Goal: Task Accomplishment & Management: Use online tool/utility

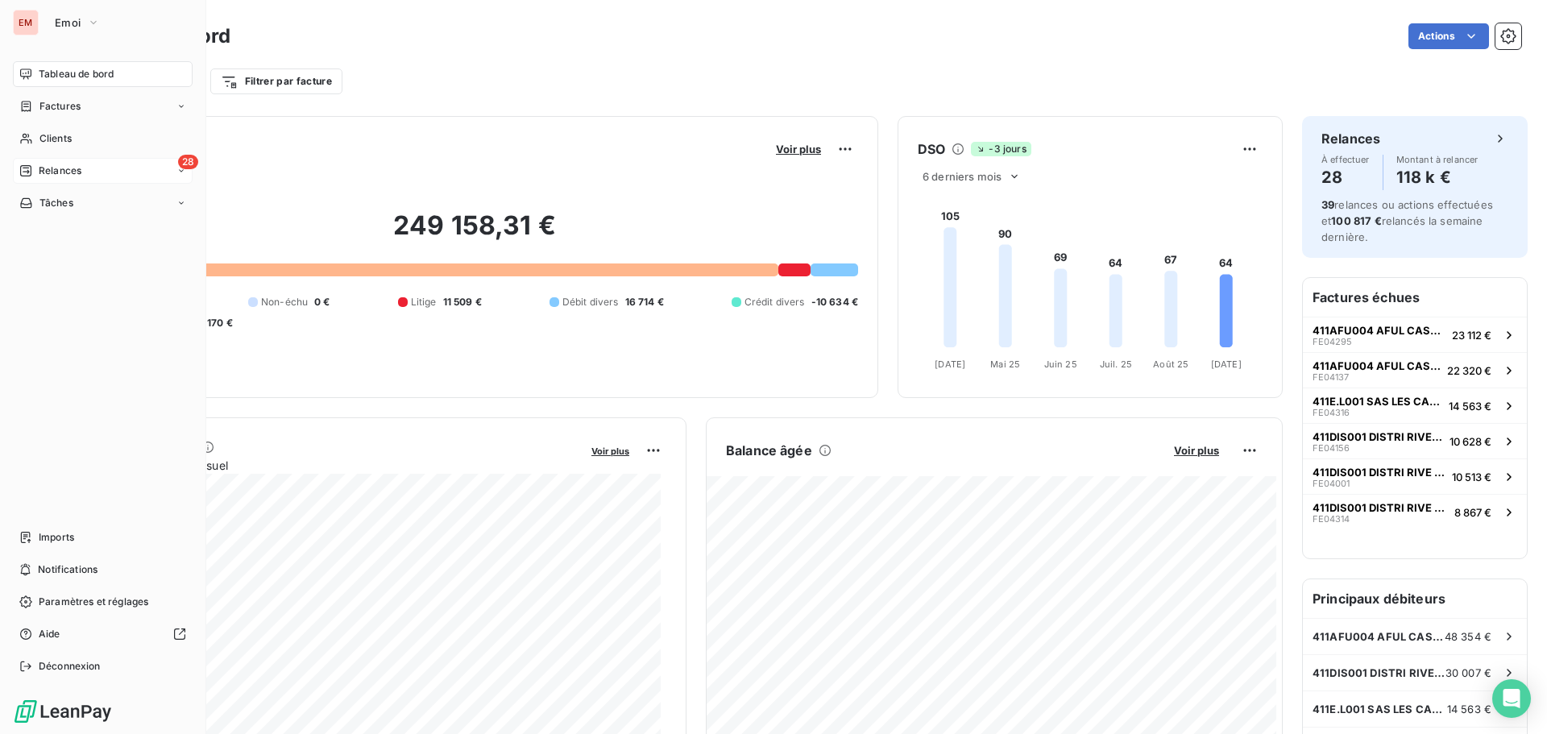
click at [69, 172] on span "Relances" at bounding box center [60, 171] width 43 height 15
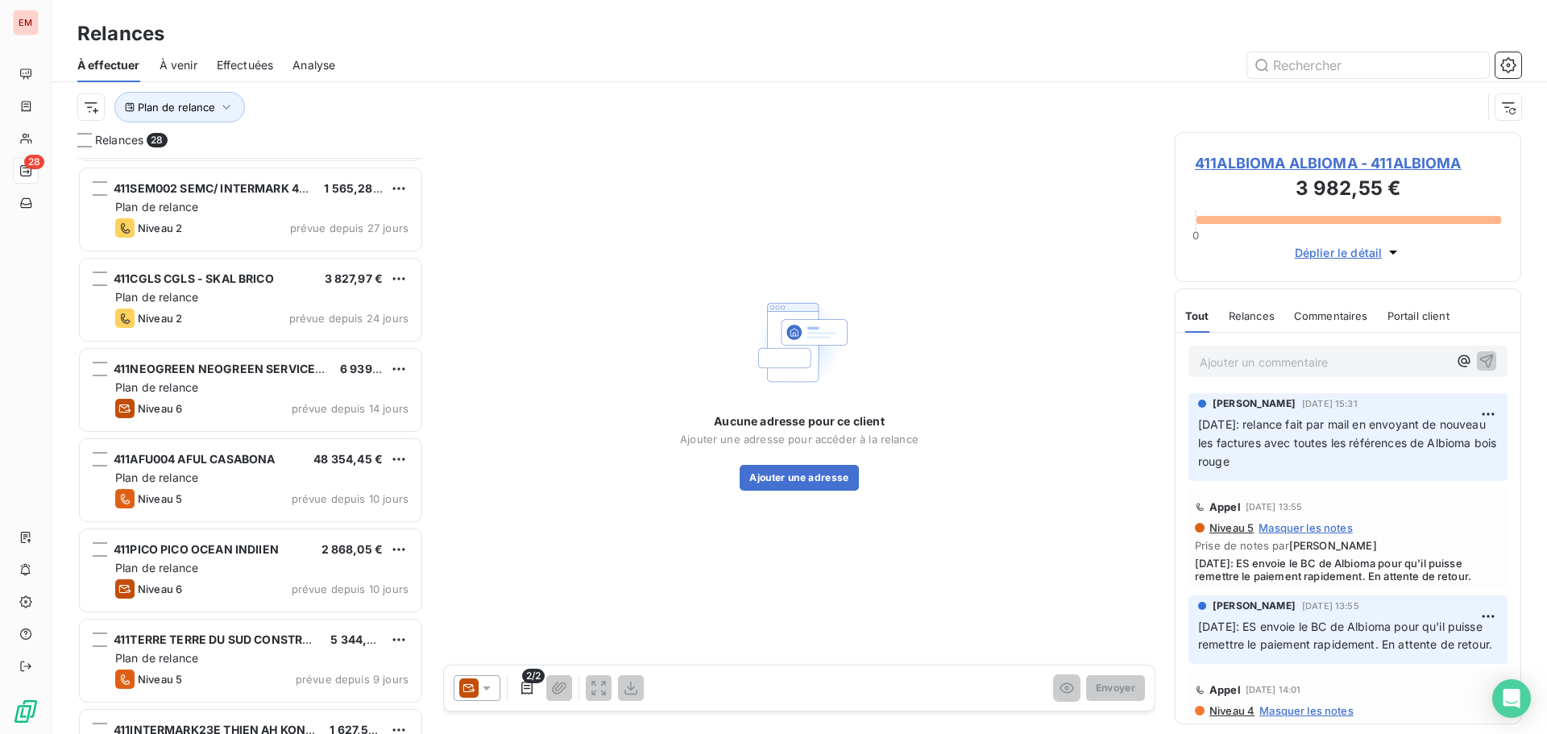
scroll to position [1307, 0]
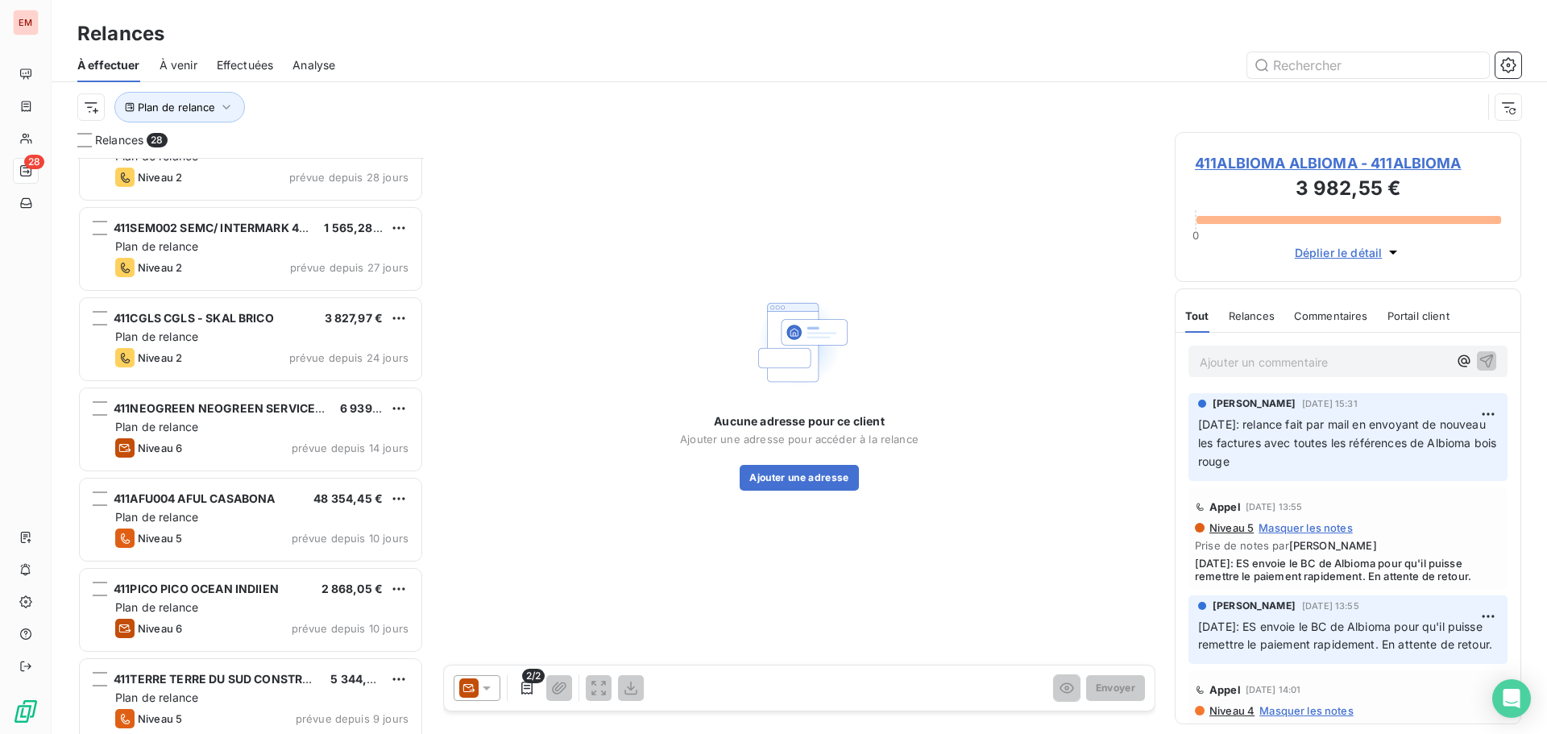
drag, startPoint x: 210, startPoint y: 414, endPoint x: 424, endPoint y: 462, distance: 218.8
click at [211, 412] on span "411NEOGREEN NEOGREEN SERVICE ENVIRONNEMENT" at bounding box center [268, 408] width 308 height 14
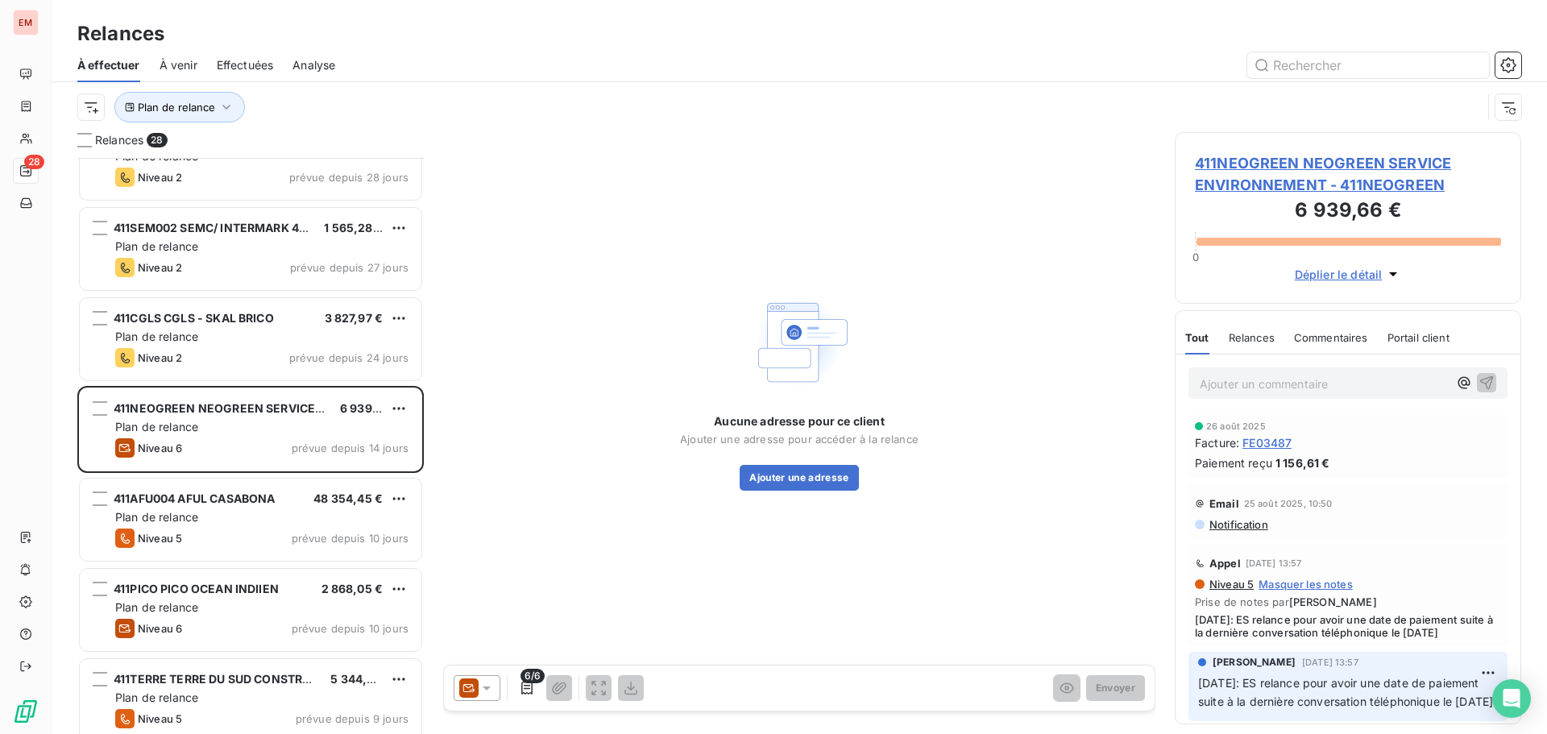
click at [470, 679] on icon at bounding box center [468, 688] width 19 height 19
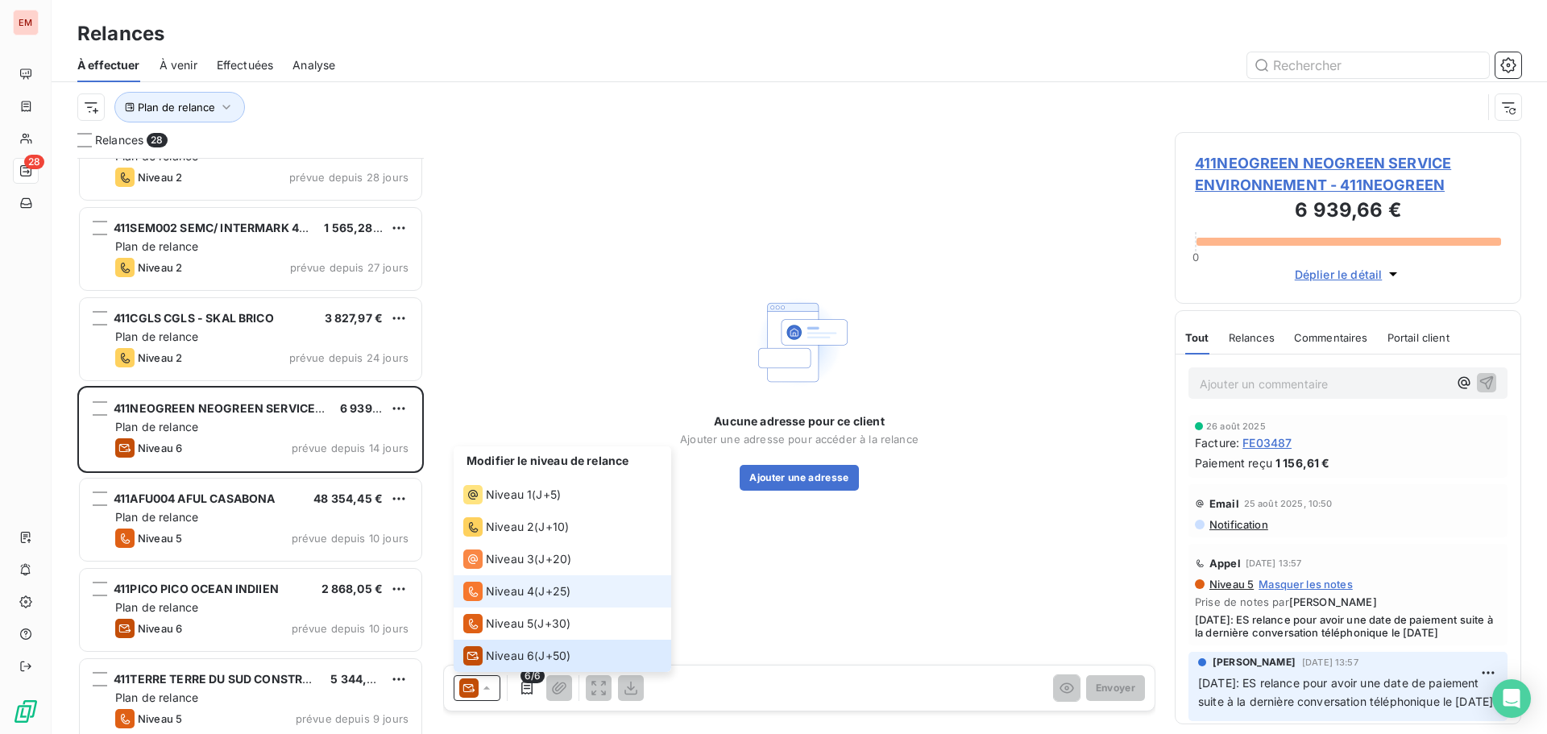
click at [494, 588] on span "Niveau 4" at bounding box center [510, 592] width 48 height 16
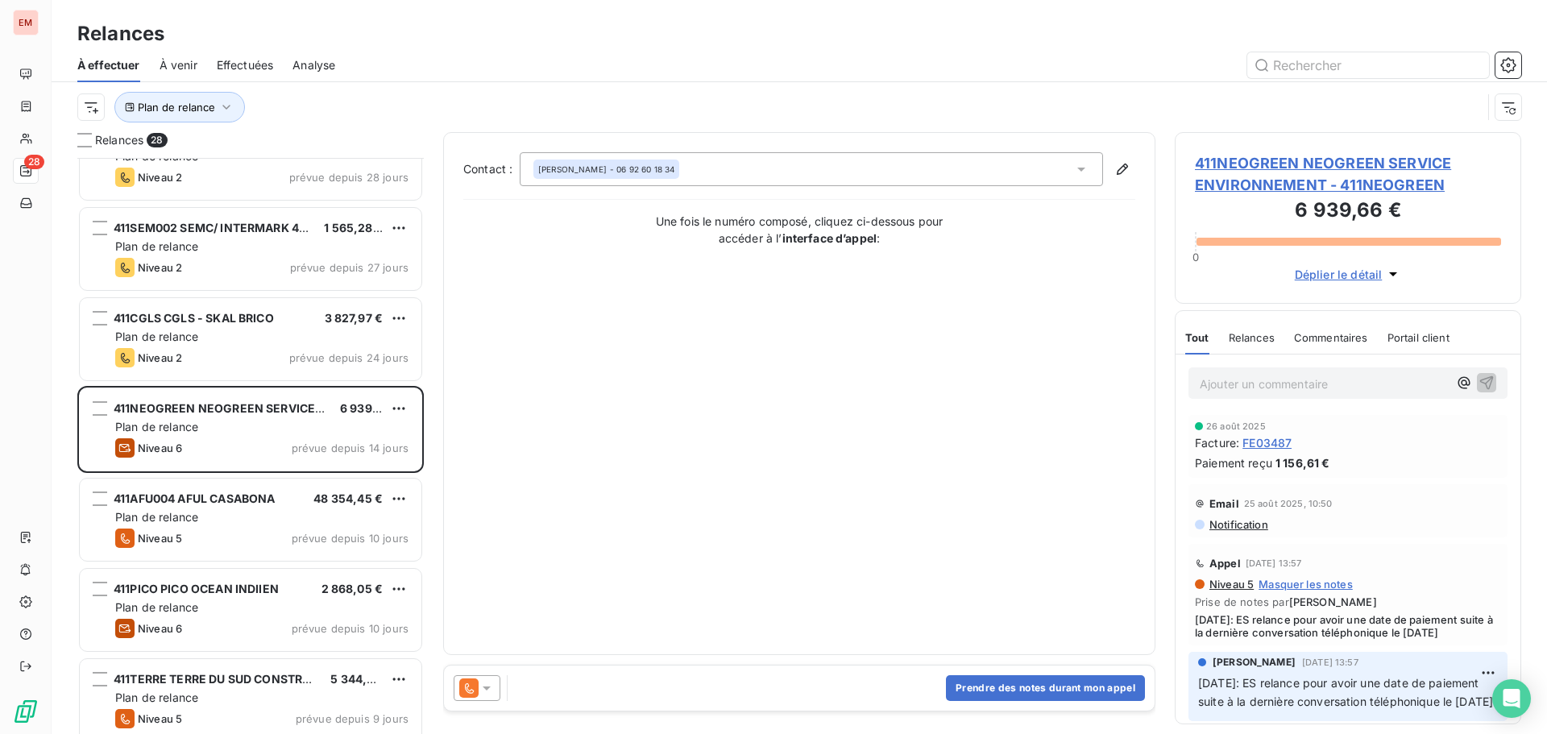
drag, startPoint x: 490, startPoint y: 690, endPoint x: 491, endPoint y: 677, distance: 12.9
click at [490, 688] on icon at bounding box center [487, 688] width 16 height 16
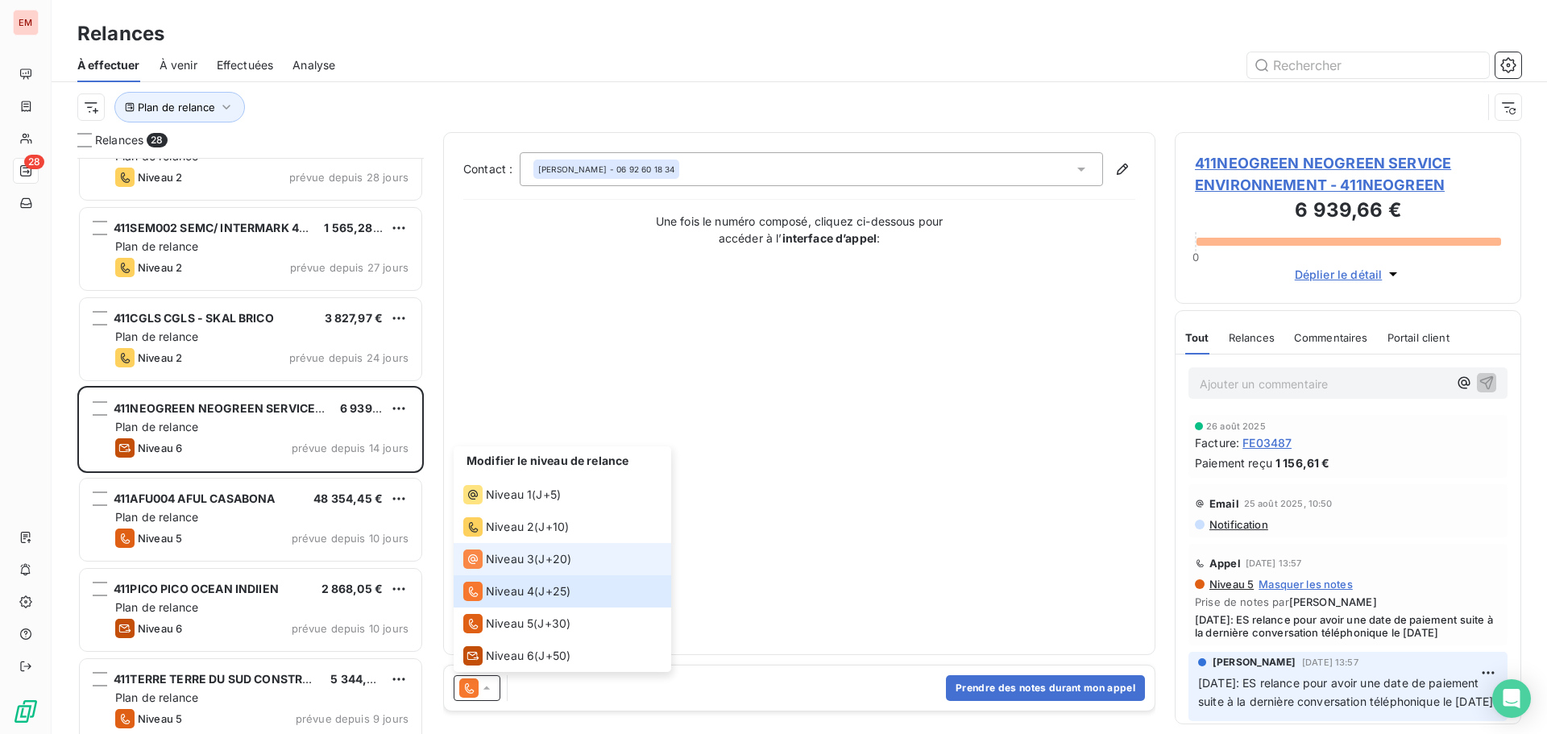
click at [506, 547] on li "Niveau 3 ( J+20 )" at bounding box center [563, 559] width 218 height 32
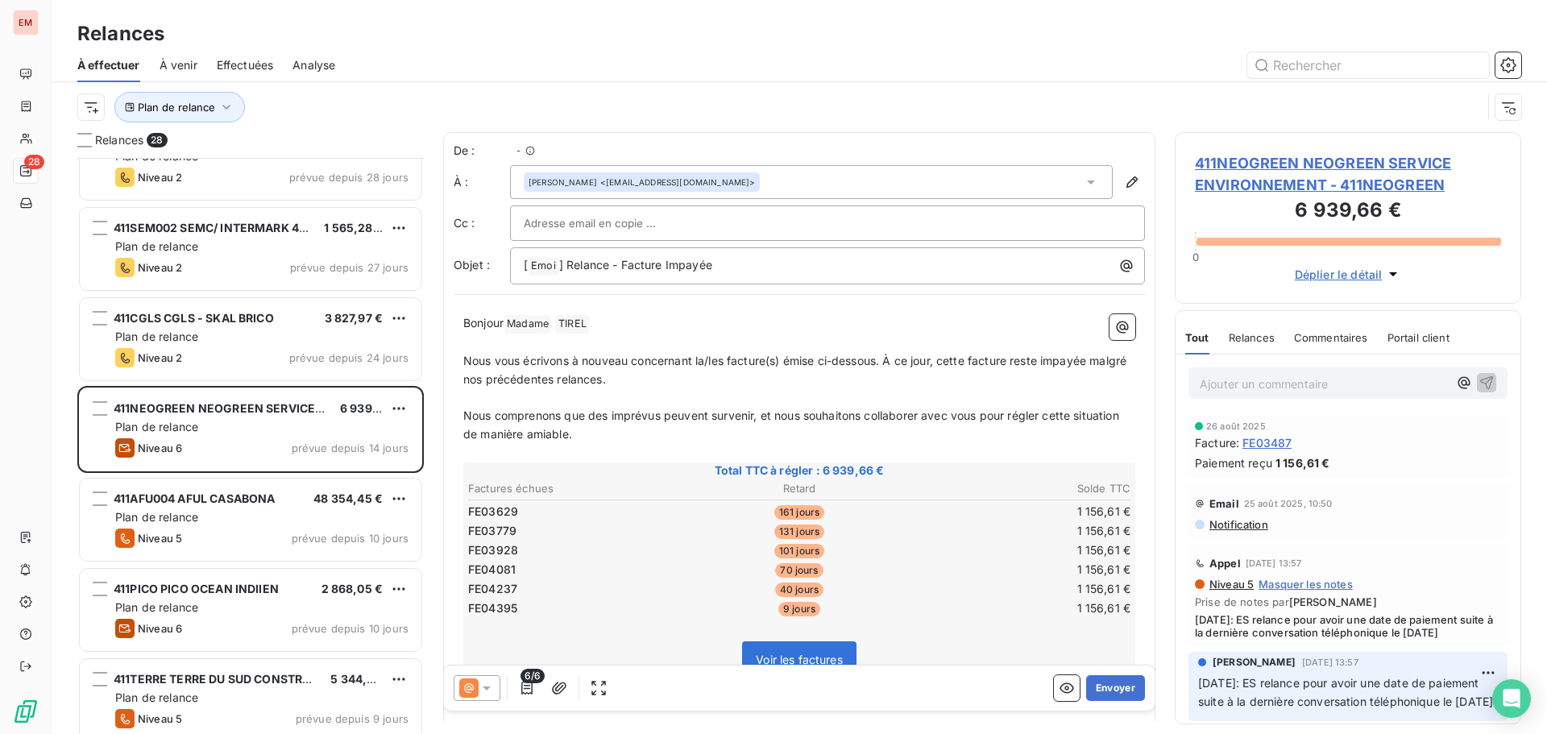
scroll to position [564, 334]
drag, startPoint x: 595, startPoint y: 431, endPoint x: 656, endPoint y: 637, distance: 214.5
click at [656, 637] on div "[PERSON_NAME] Madame ﻿ TIREL ﻿ ﻿ ﻿ Nous vous écrivons à nouveau concernant la/l…" at bounding box center [799, 690] width 672 height 752
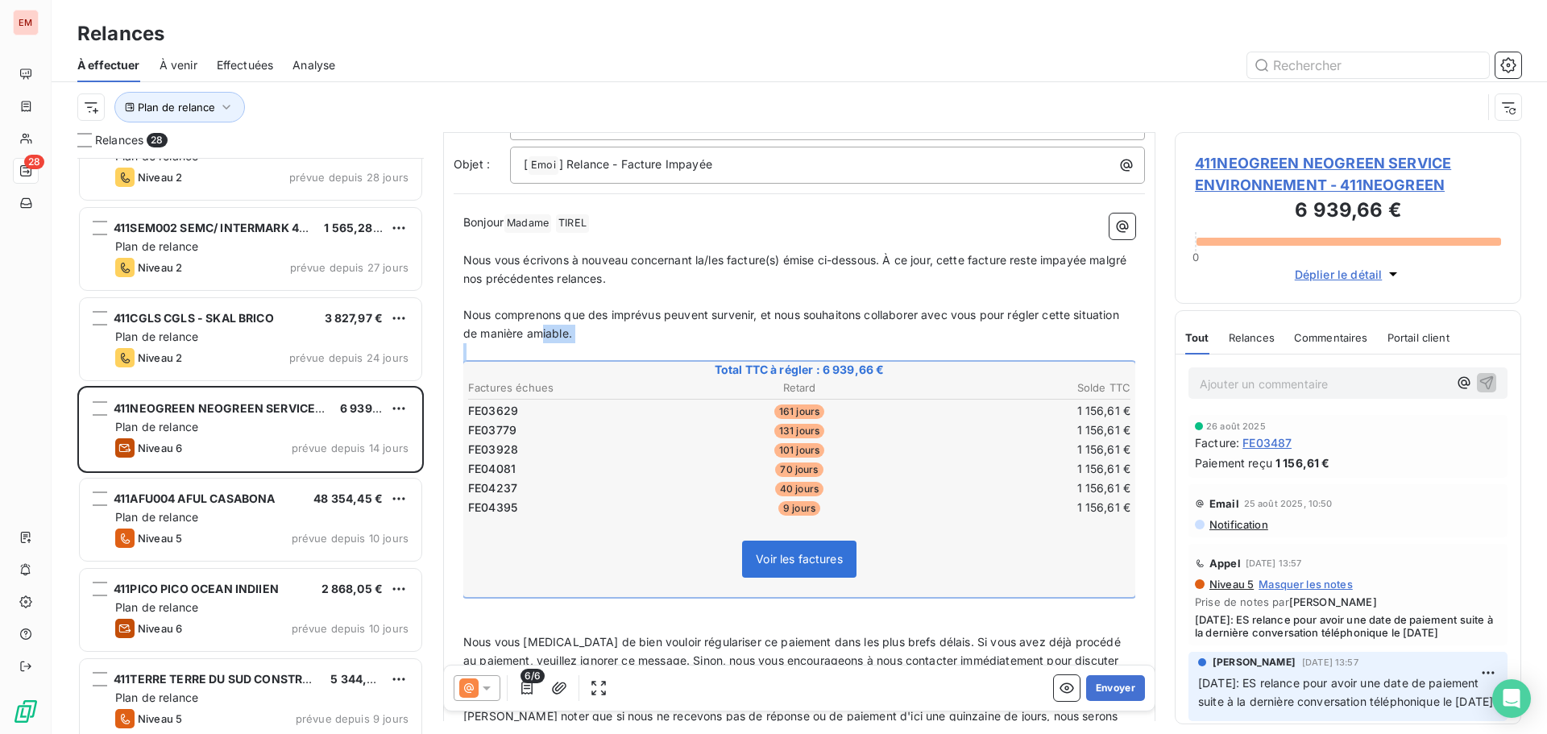
scroll to position [162, 0]
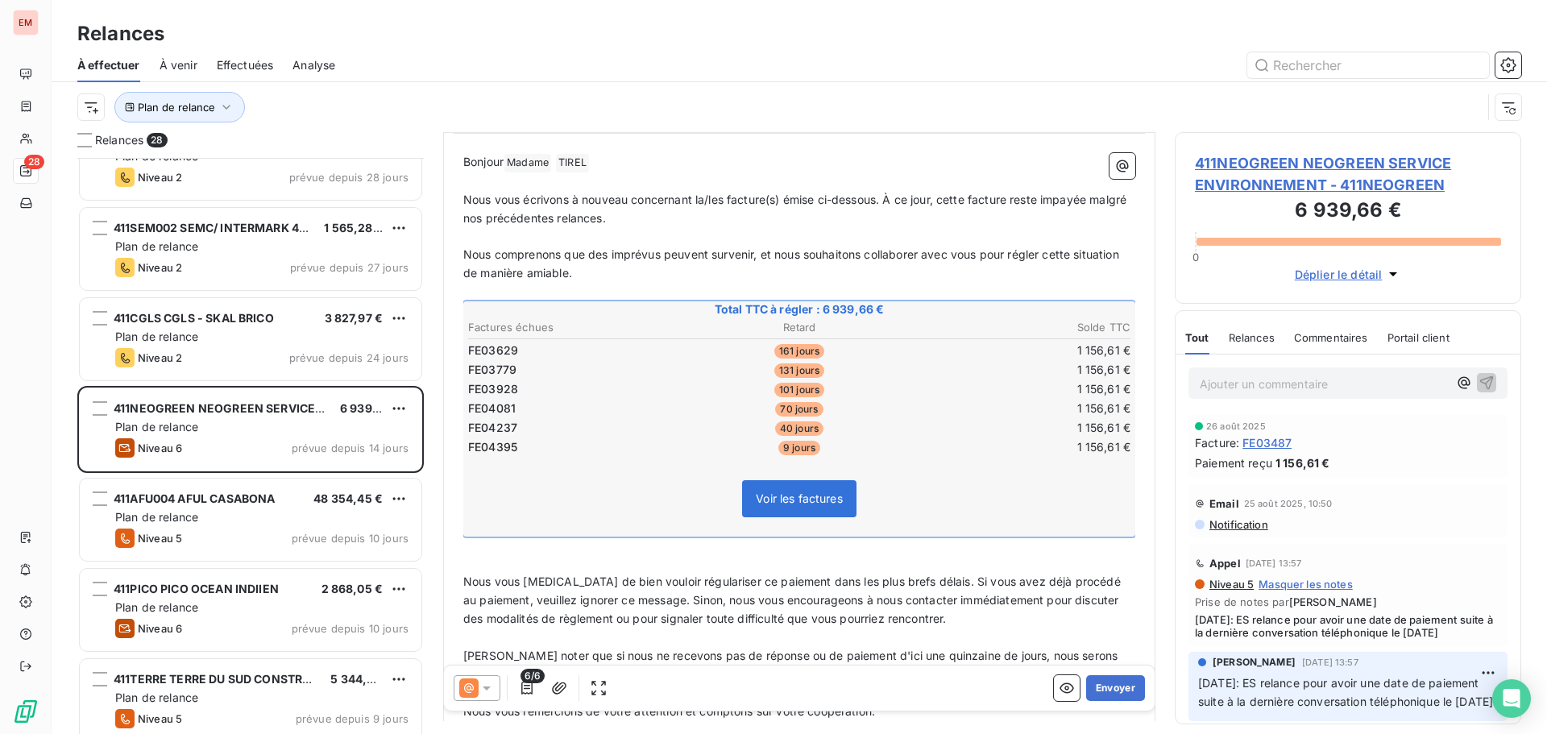
drag, startPoint x: 590, startPoint y: 602, endPoint x: 617, endPoint y: 307, distance: 296.3
click at [592, 583] on span "Nous vous [MEDICAL_DATA] de bien vouloir régulariser ce paiement dans les plus …" at bounding box center [793, 600] width 661 height 51
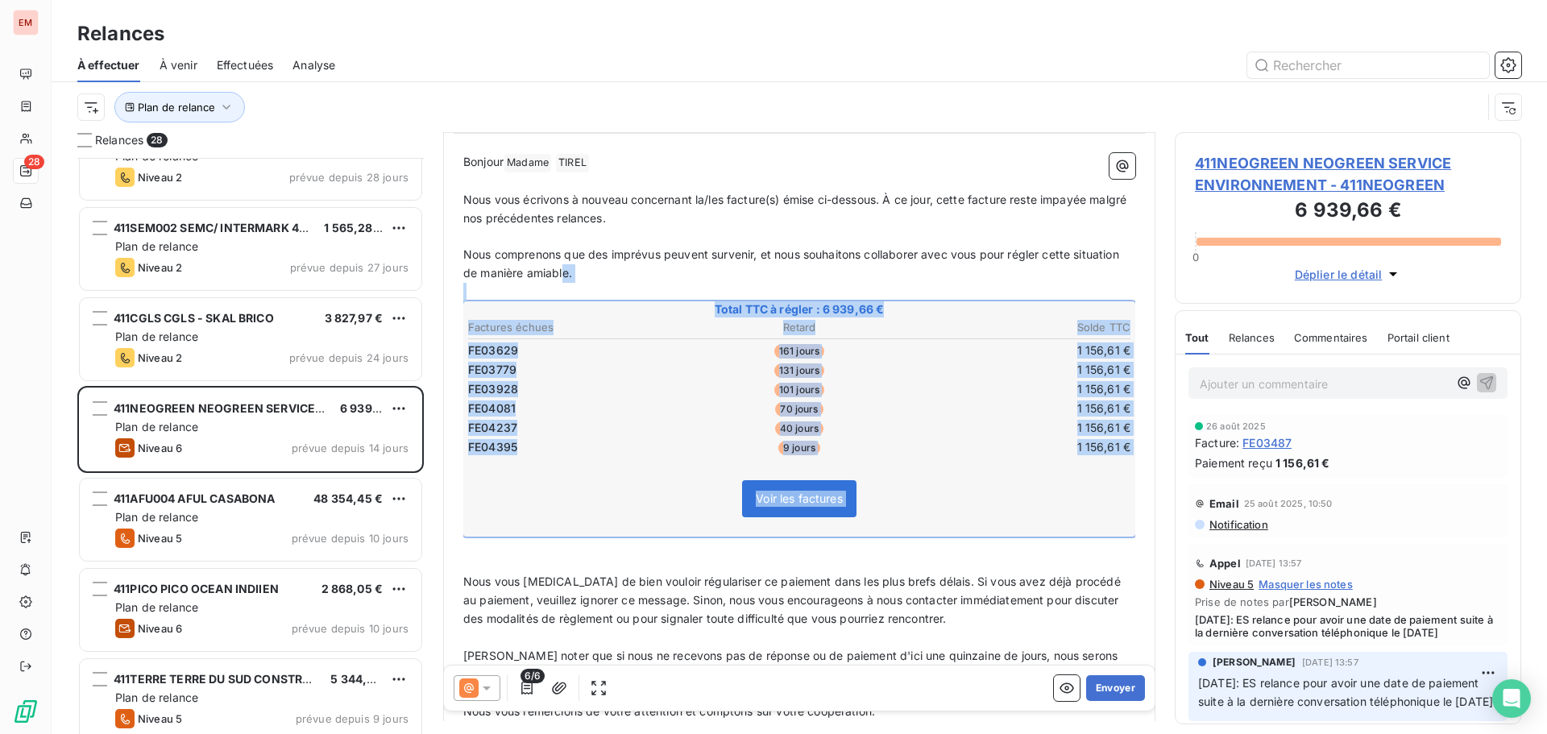
drag, startPoint x: 612, startPoint y: 275, endPoint x: 684, endPoint y: 485, distance: 222.5
click at [690, 545] on div "[PERSON_NAME] Madame ﻿ TIREL ﻿ ﻿ ﻿ Nous vous écrivons à nouveau concernant la/l…" at bounding box center [799, 529] width 672 height 752
copy div "e. ﻿ Total TTC à régler : 6 939,66 € Factures échues Retard Solde TTC FE03629 1…"
click at [474, 698] on div at bounding box center [477, 688] width 47 height 26
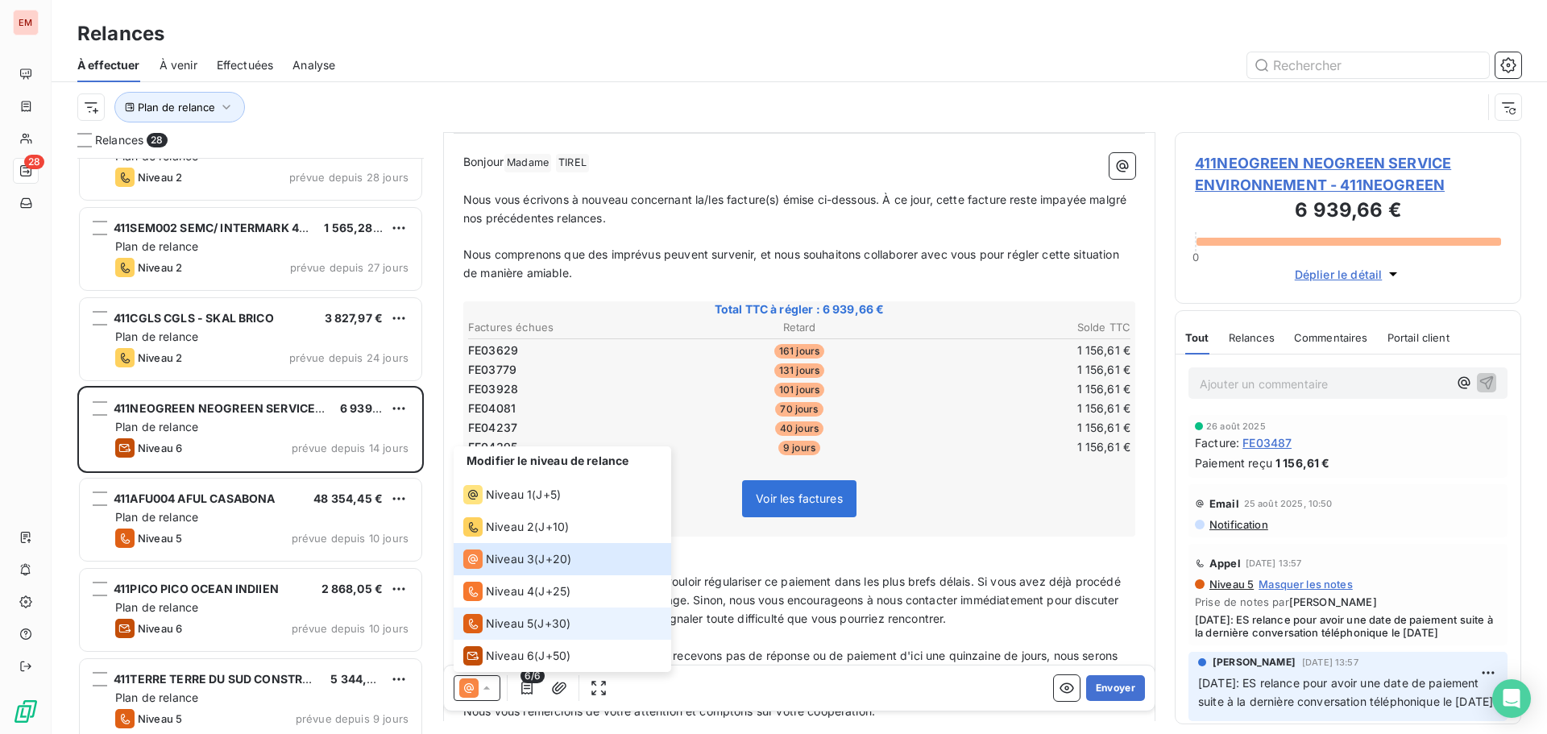
click at [488, 626] on span "Niveau 5" at bounding box center [510, 624] width 48 height 16
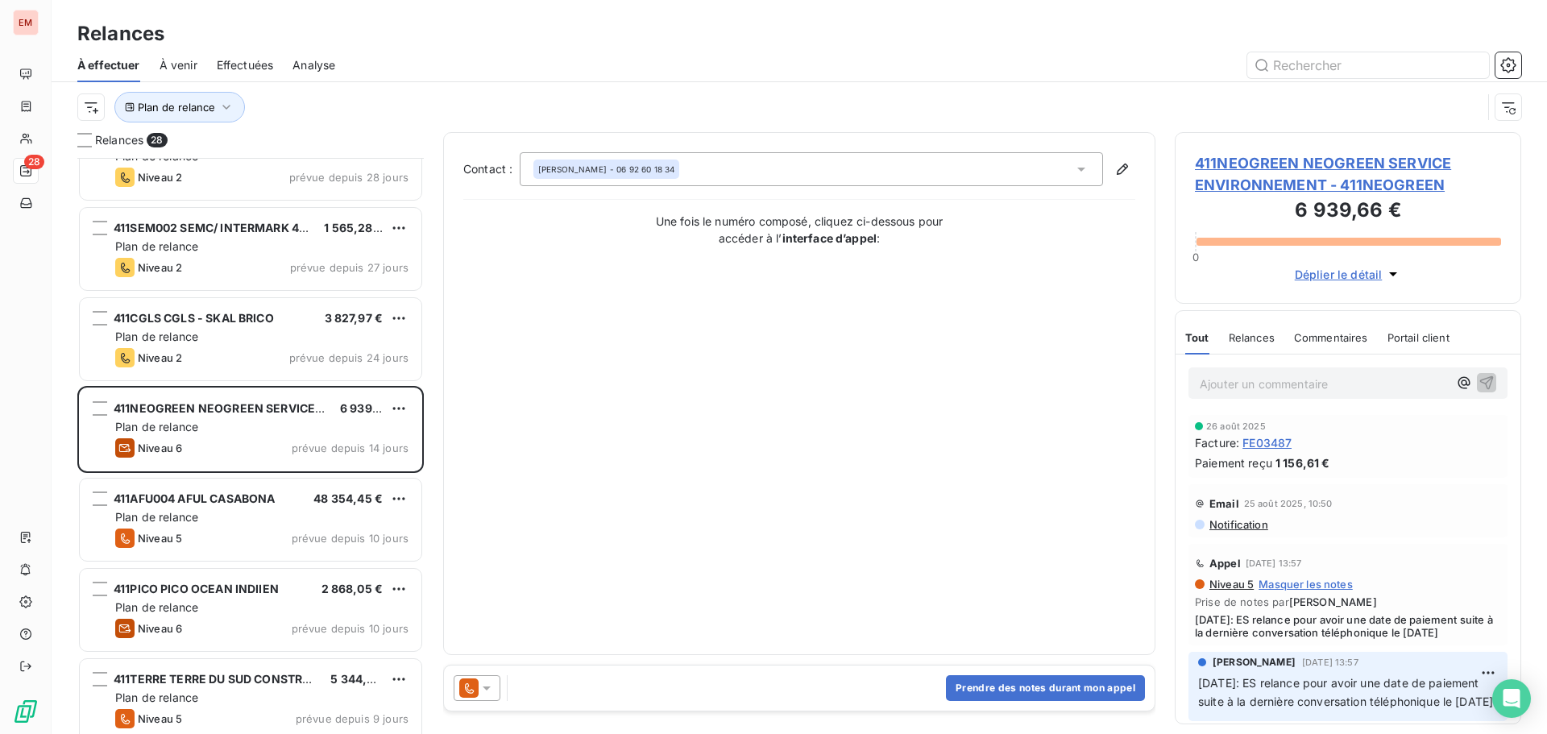
click at [1255, 381] on p "Ajouter un commentaire ﻿" at bounding box center [1324, 384] width 248 height 20
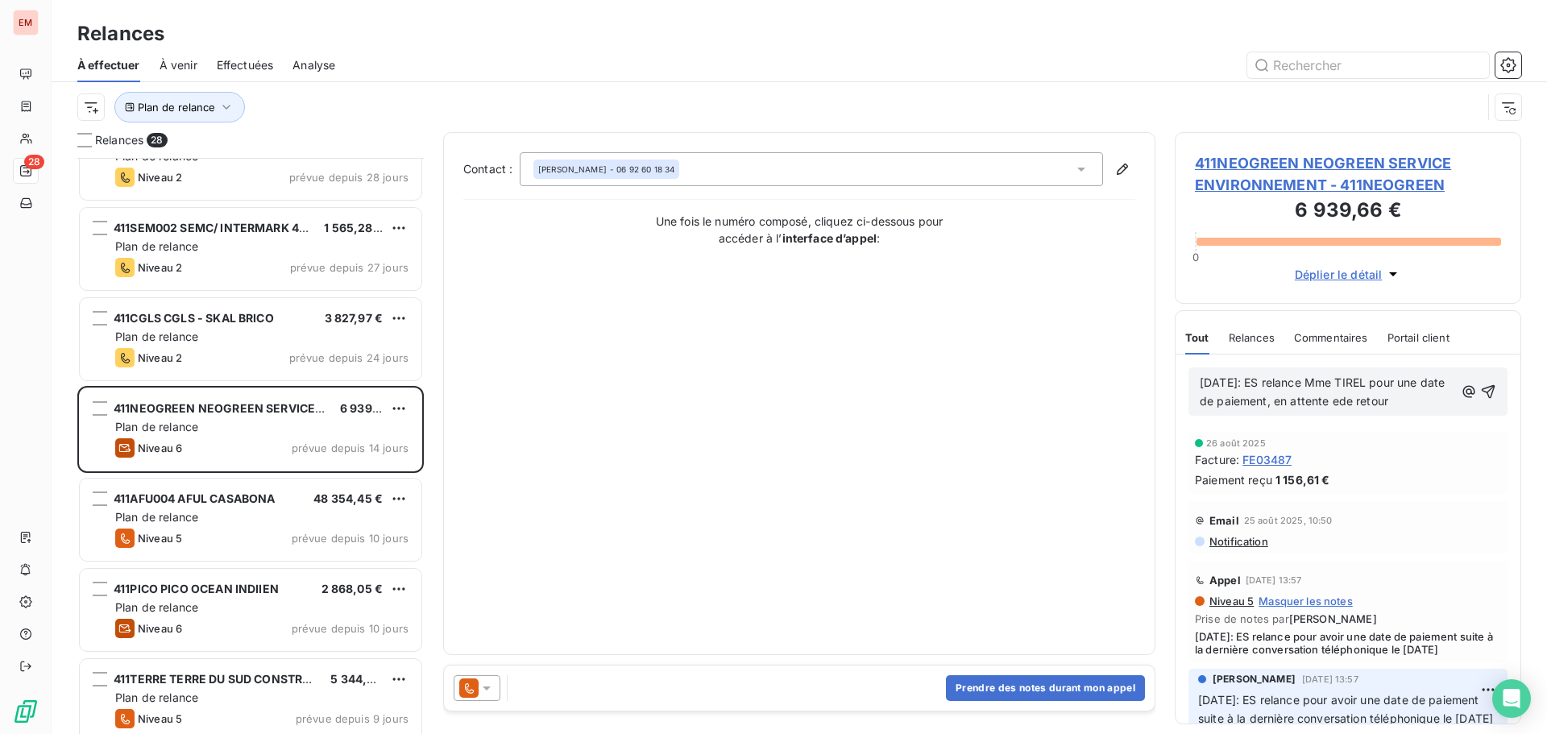
click at [1390, 397] on span "[DATE]: ES relance Mme TIREL pour une date de paiement, en attente ede retour" at bounding box center [1324, 392] width 248 height 32
drag, startPoint x: 1435, startPoint y: 402, endPoint x: 1169, endPoint y: 376, distance: 266.5
click at [1169, 376] on div "Relances 28 411TRADITION TRADITION ET [MEDICAL_DATA] DES HAUTS 831,12 € Plan de…" at bounding box center [800, 433] width 1496 height 602
copy span "[DATE]: ES relance Mme TIREL pour une date de paiement, en attente de retour"
click at [1482, 389] on icon "button" at bounding box center [1489, 392] width 14 height 14
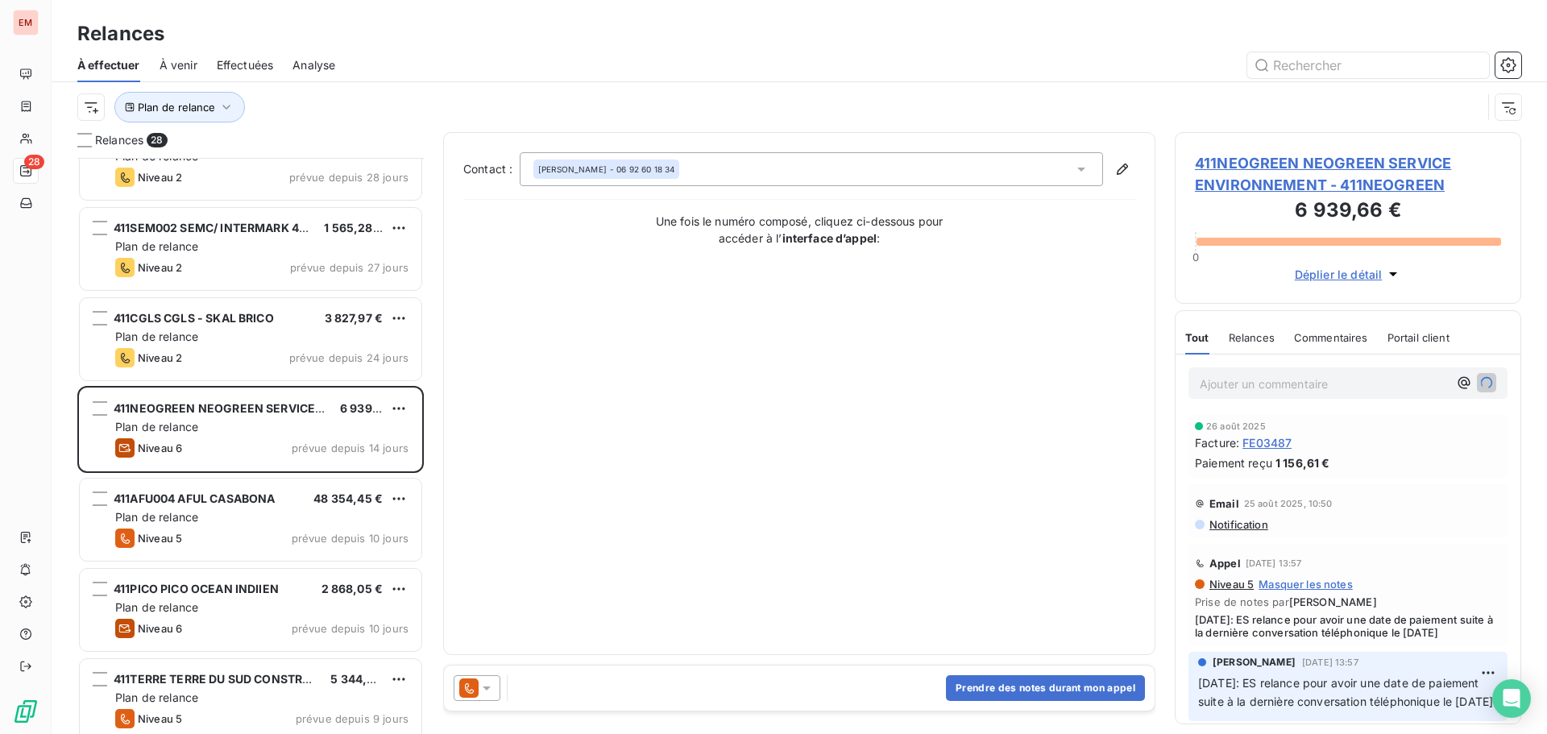
click at [500, 690] on div at bounding box center [477, 688] width 47 height 26
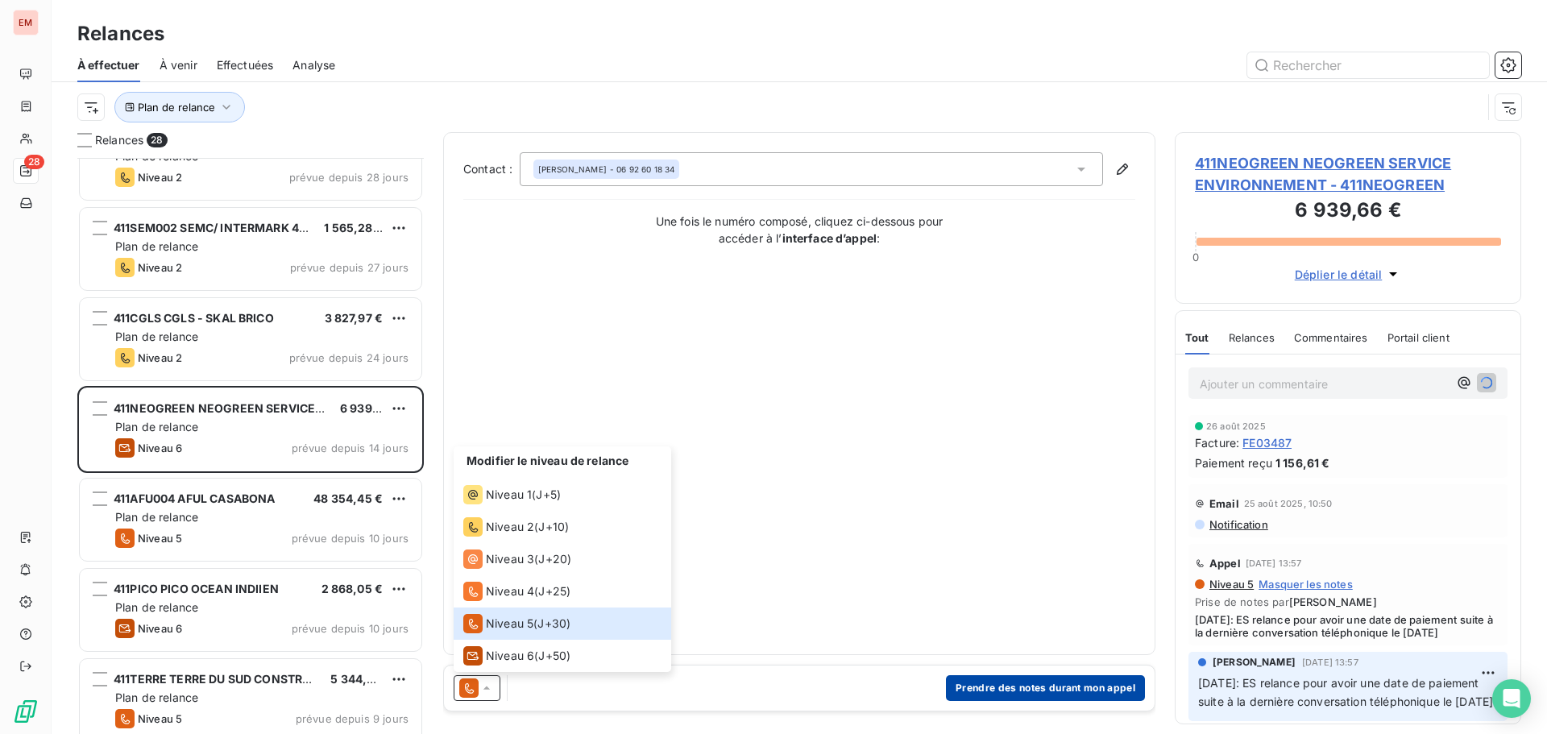
click at [959, 683] on button "Prendre des notes durant mon appel" at bounding box center [1045, 688] width 199 height 26
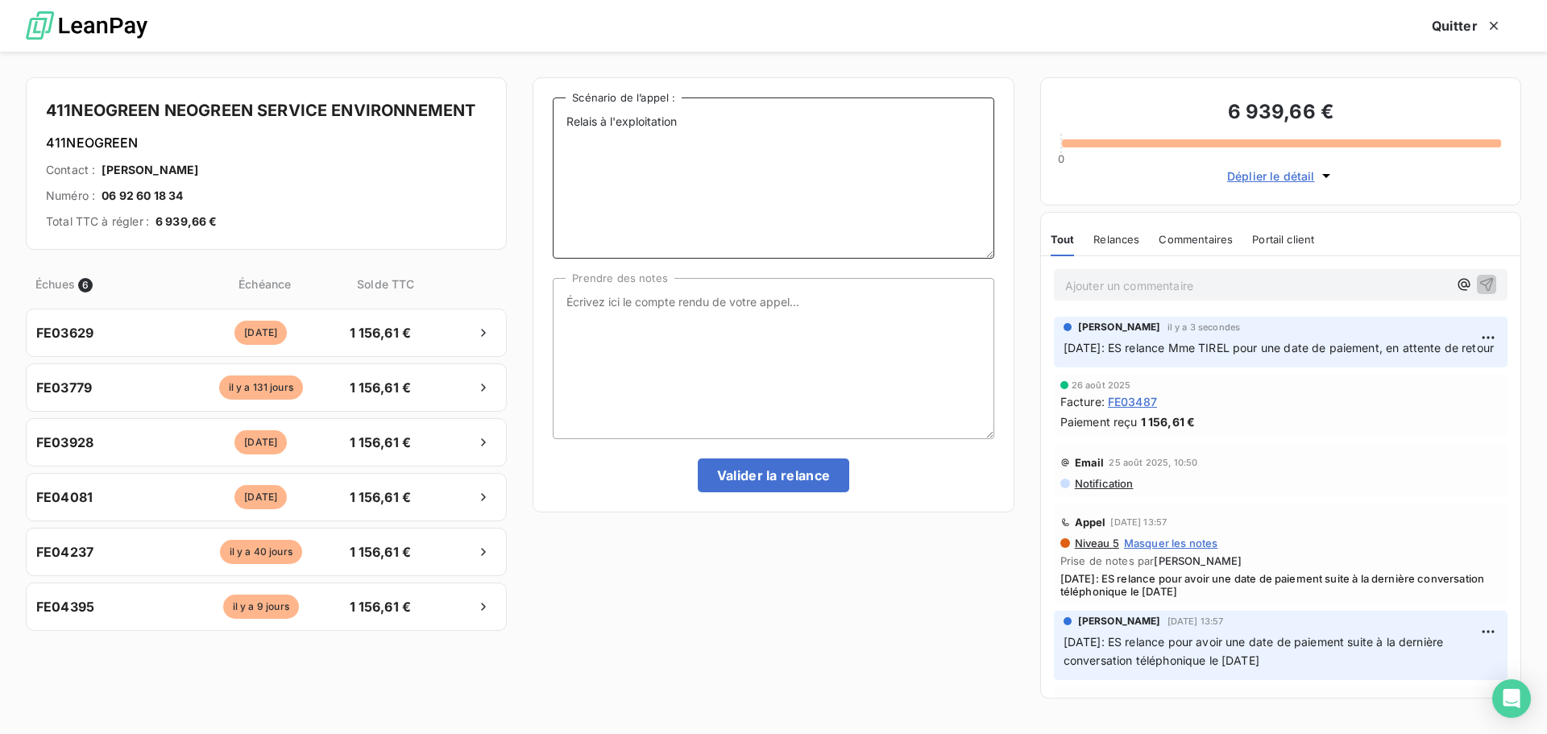
click at [725, 125] on textarea "Relais à l'exploitation" at bounding box center [773, 178] width 441 height 161
paste textarea "[DATE]: ES relance Mme TIREL pour une date de paiement, en attente de retour"
type textarea "Relais à l'exploitation [DATE]: ES relance Mme TIREL pour une date de paiement,…"
click at [650, 308] on textarea "Prendre des notes" at bounding box center [773, 358] width 441 height 161
paste textarea "[DATE]: ES relance Mme TIREL pour une date de paiement, en attente de retour"
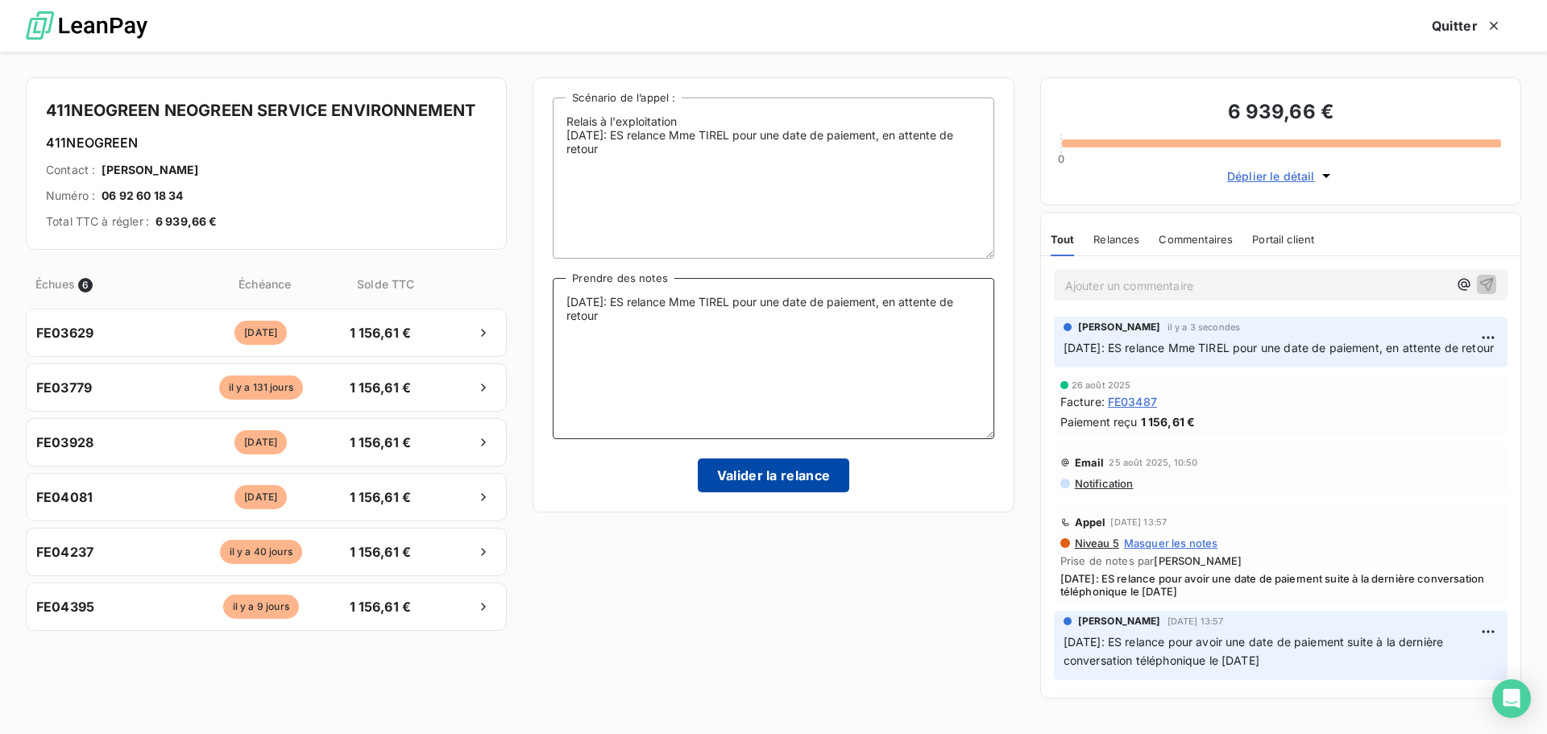
type textarea "[DATE]: ES relance Mme TIREL pour une date de paiement, en attente de retour"
click at [765, 461] on button "Valider la relance" at bounding box center [774, 476] width 152 height 34
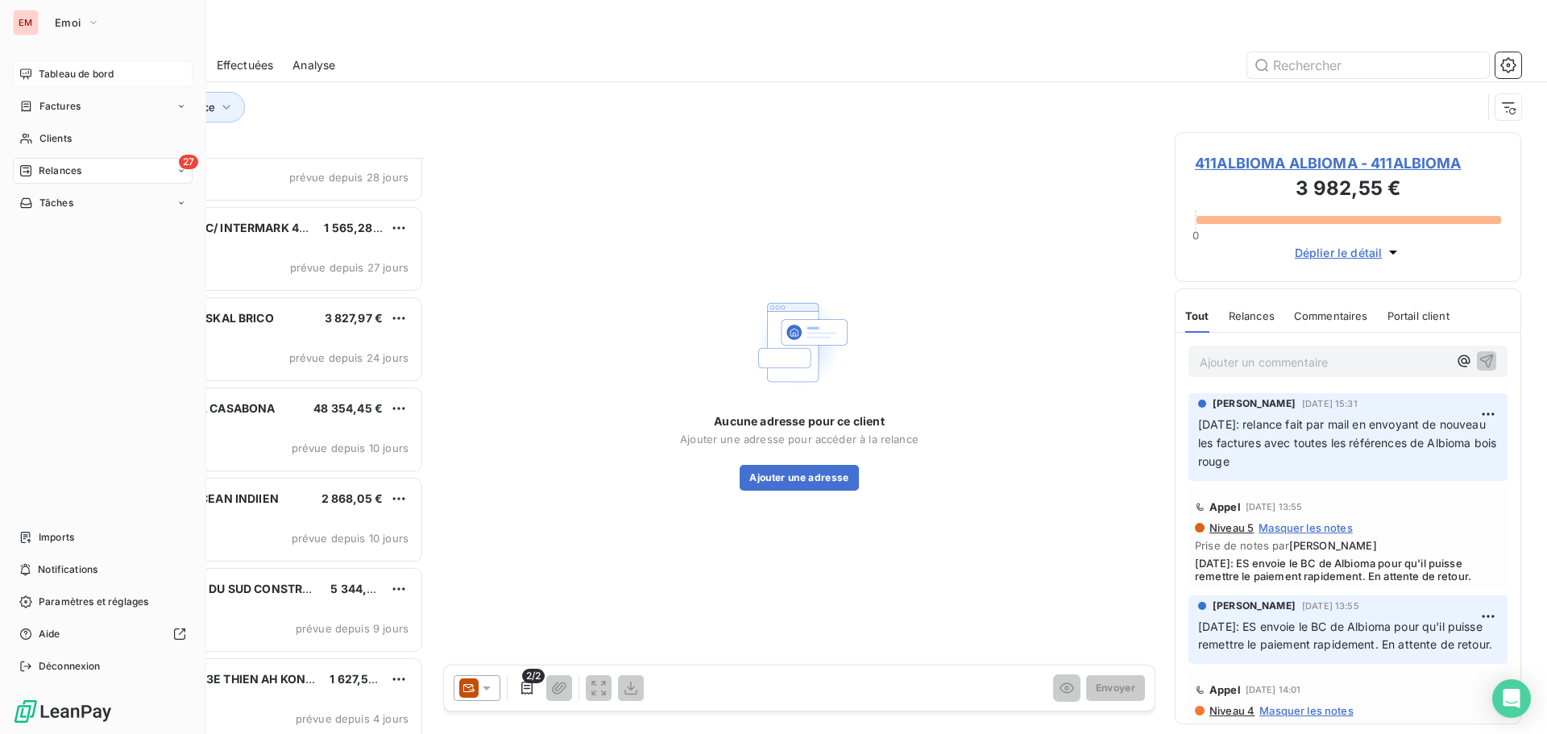
click at [34, 81] on div "Tableau de bord" at bounding box center [103, 74] width 180 height 26
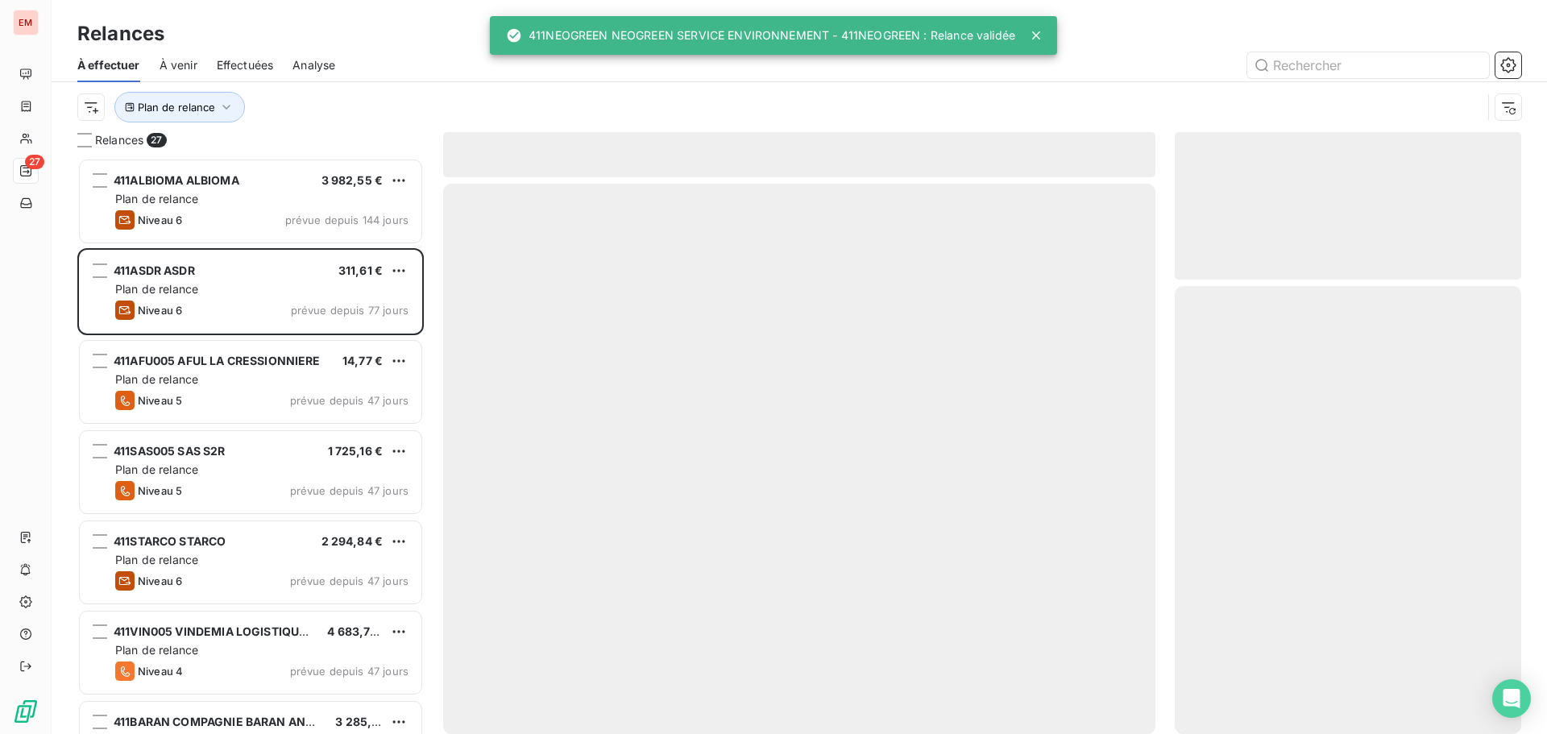
scroll to position [564, 334]
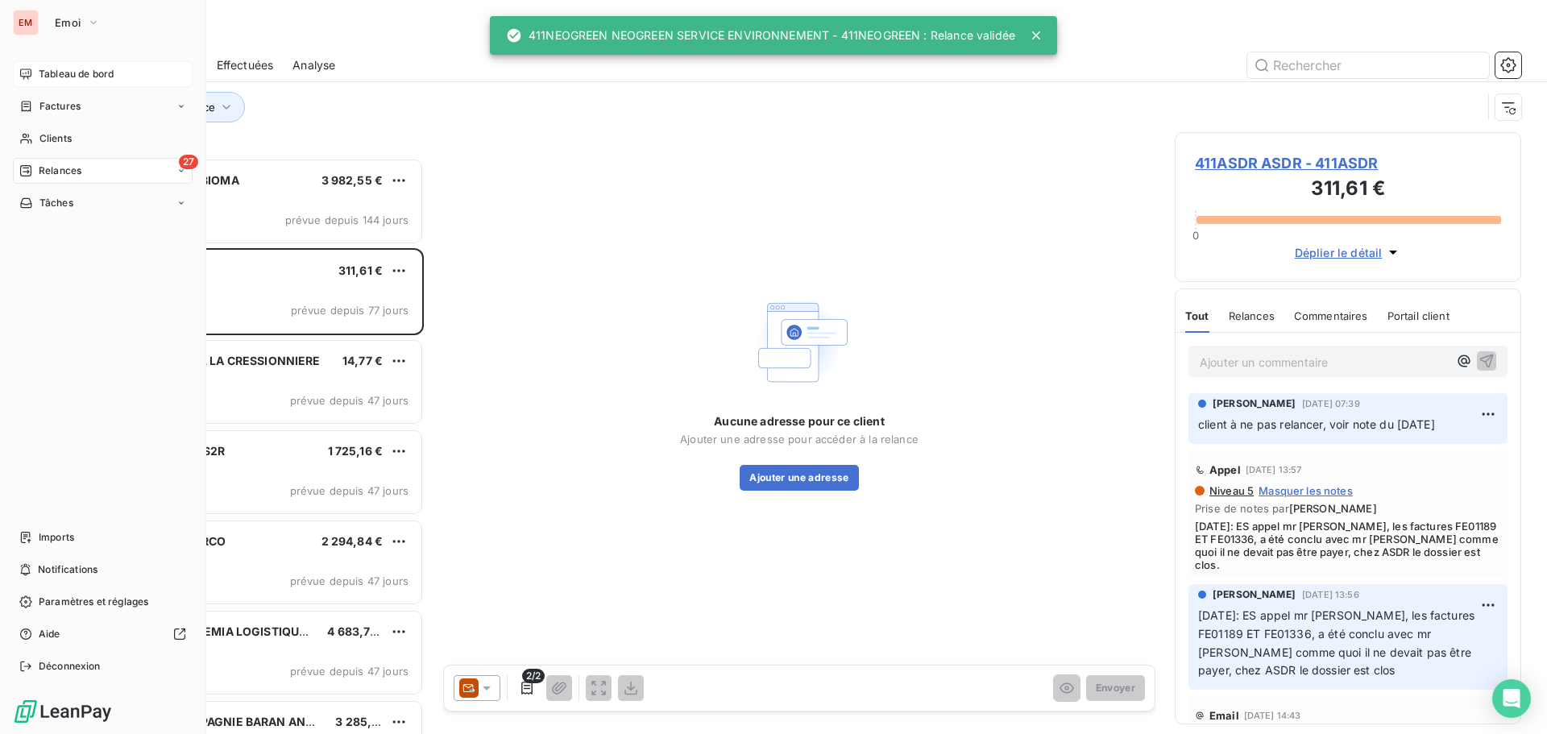
click at [59, 73] on span "Tableau de bord" at bounding box center [76, 74] width 75 height 15
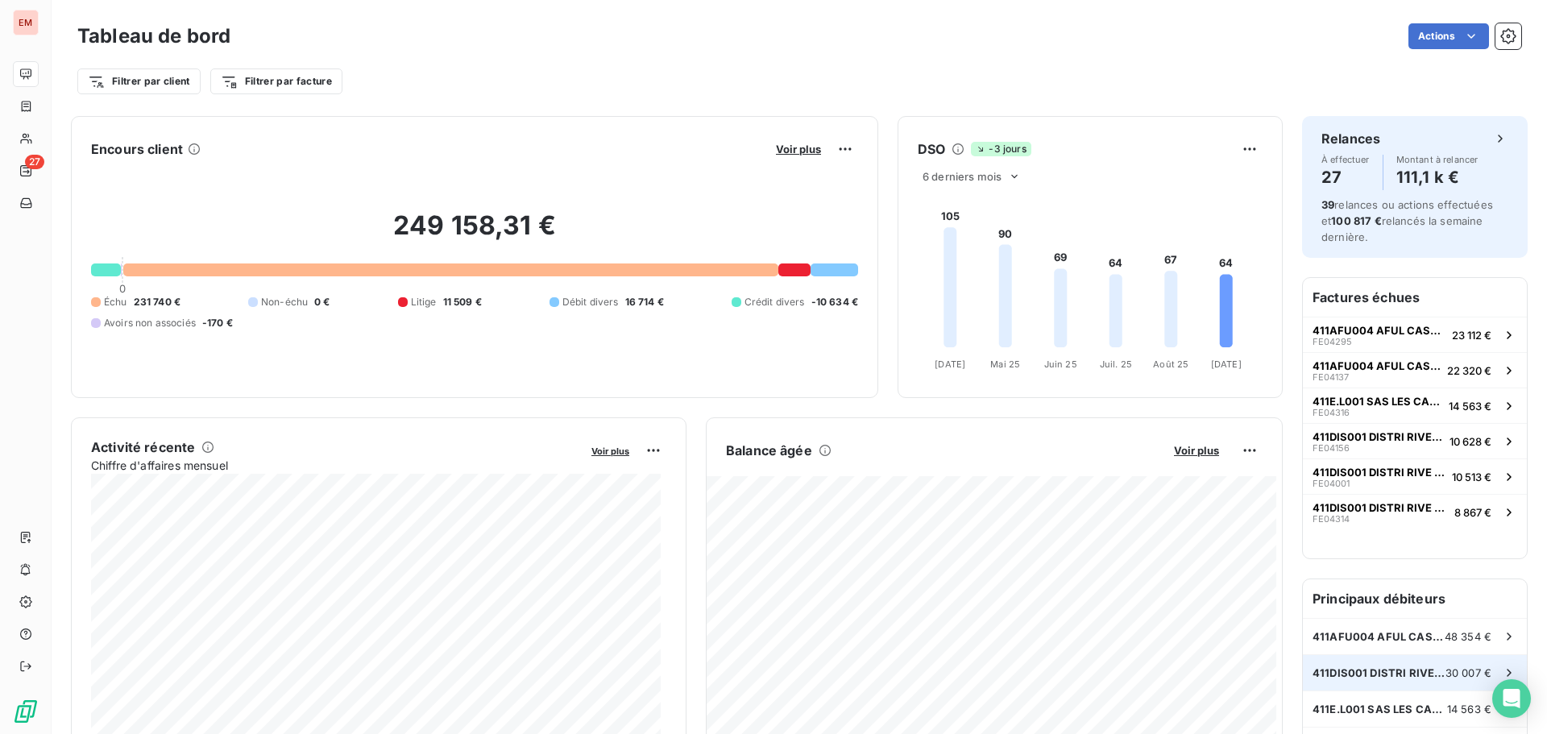
click at [1431, 670] on span "411DIS001 DISTRI RIVE GAUCHE" at bounding box center [1379, 673] width 133 height 13
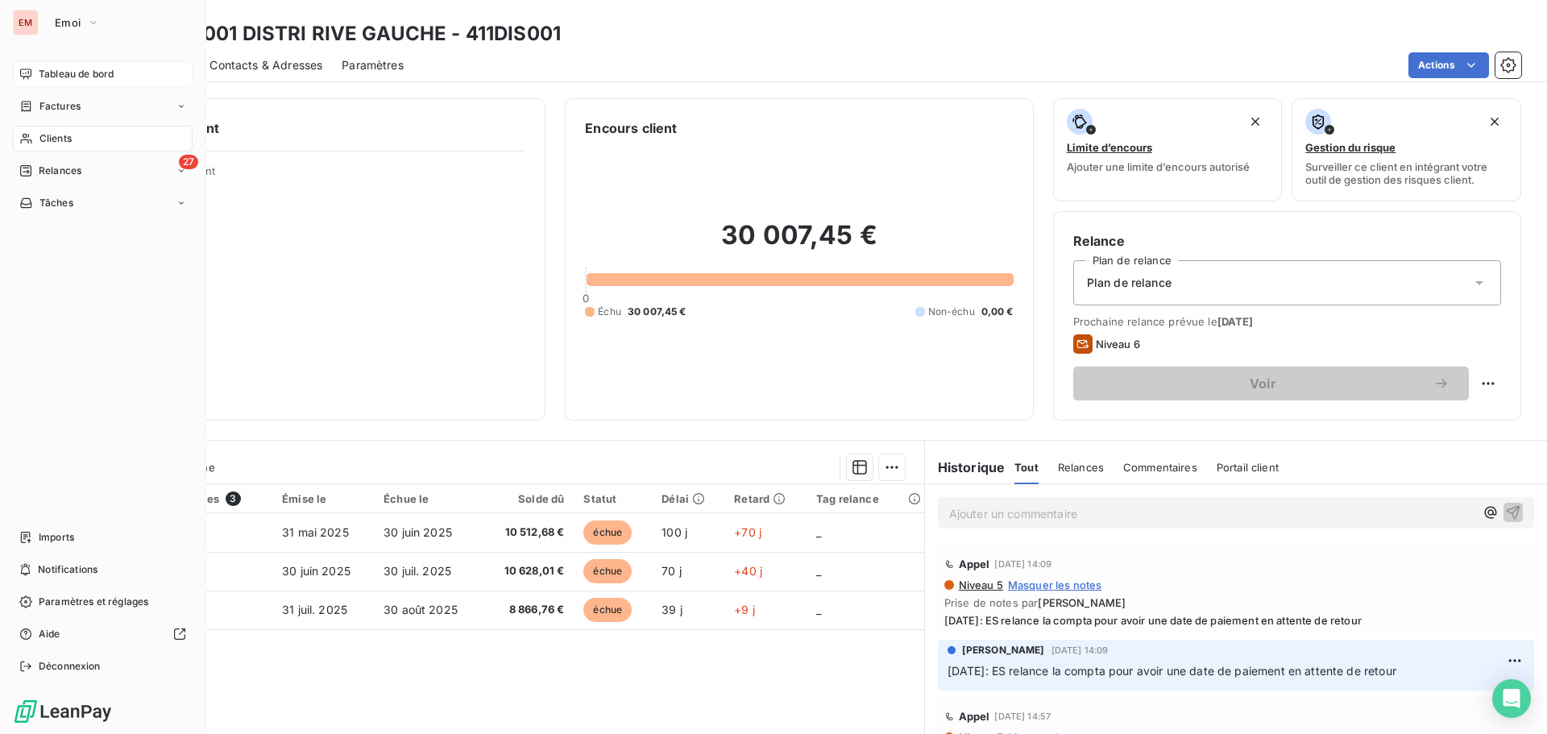
click at [28, 70] on div "Tableau de bord" at bounding box center [103, 74] width 180 height 26
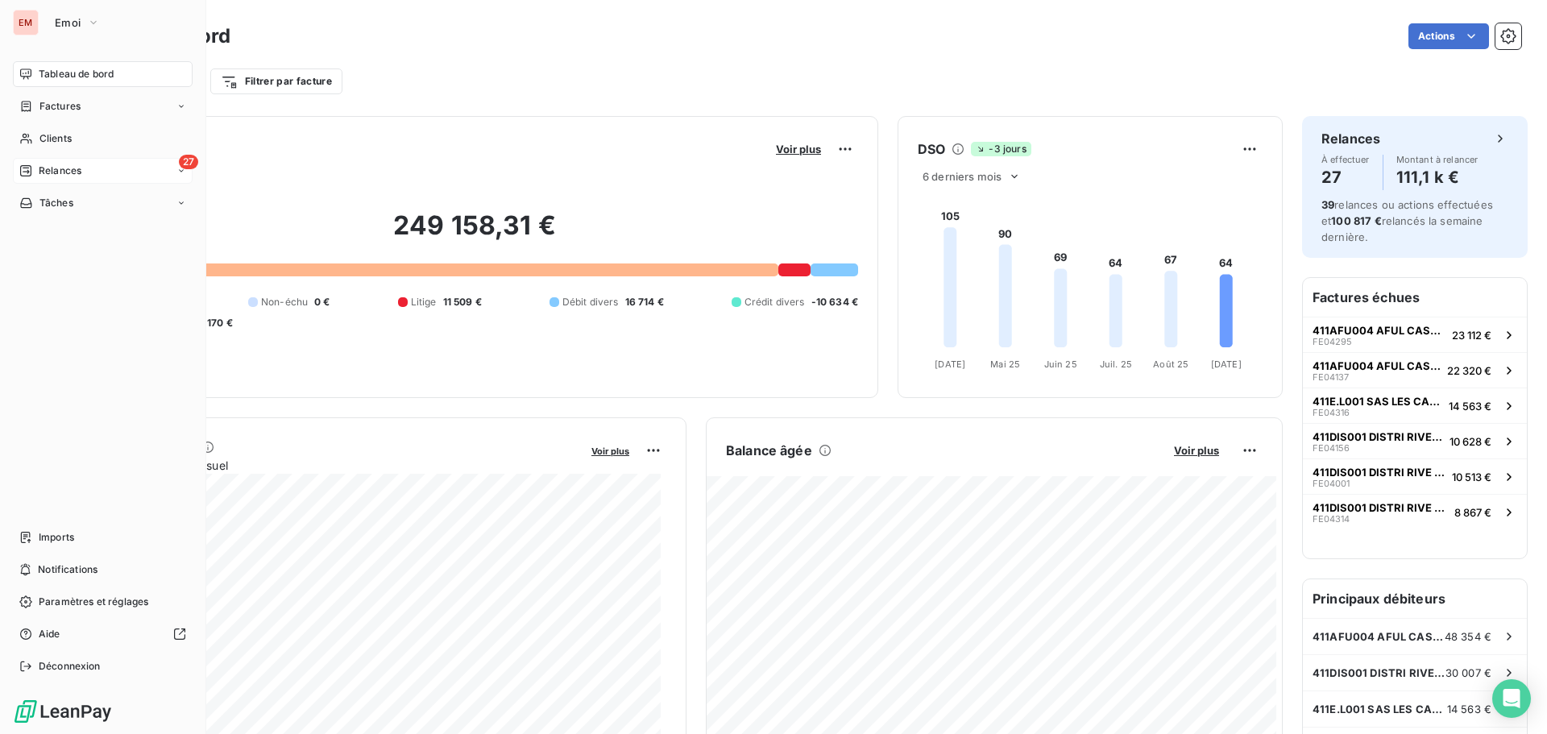
click at [42, 172] on span "Relances" at bounding box center [60, 171] width 43 height 15
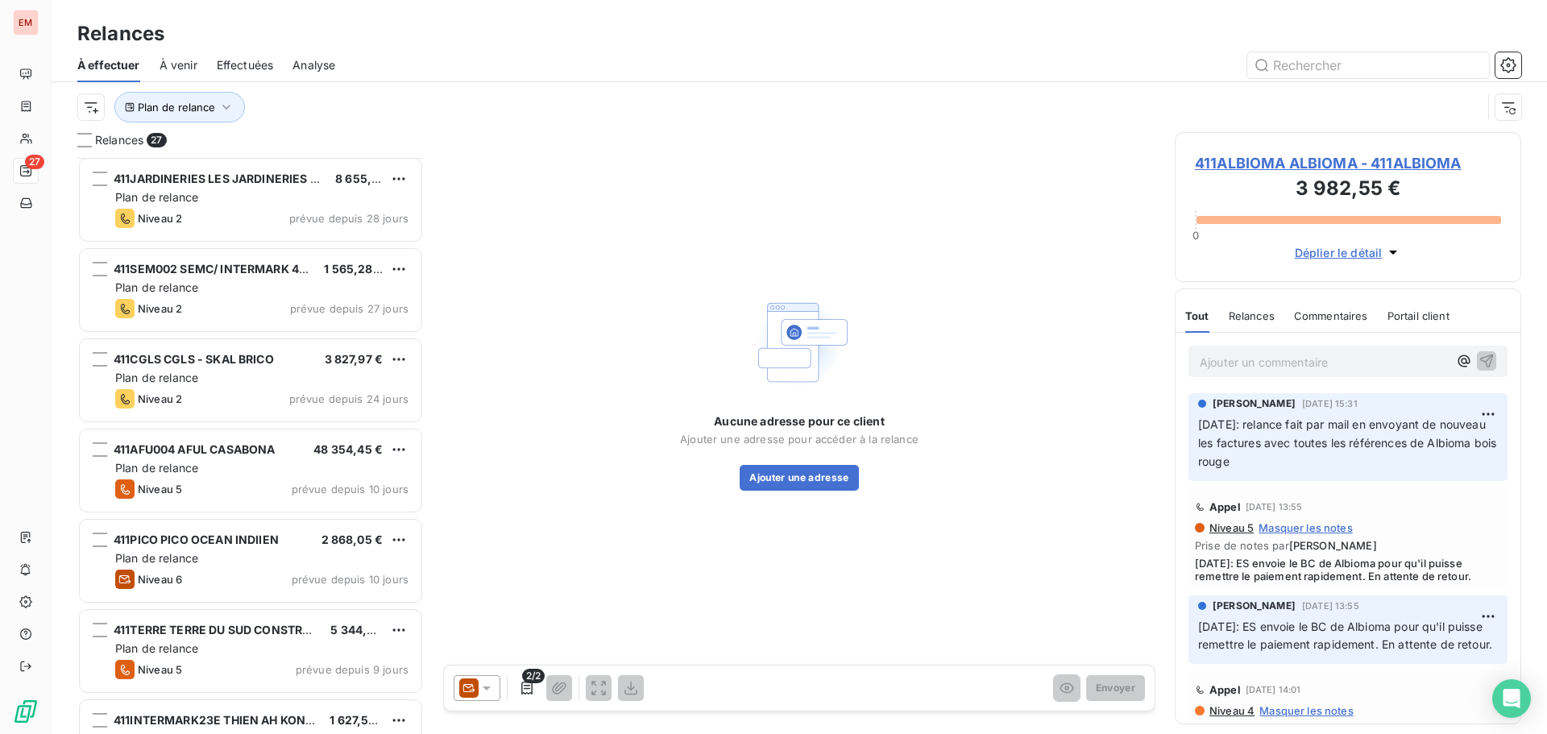
scroll to position [1452, 0]
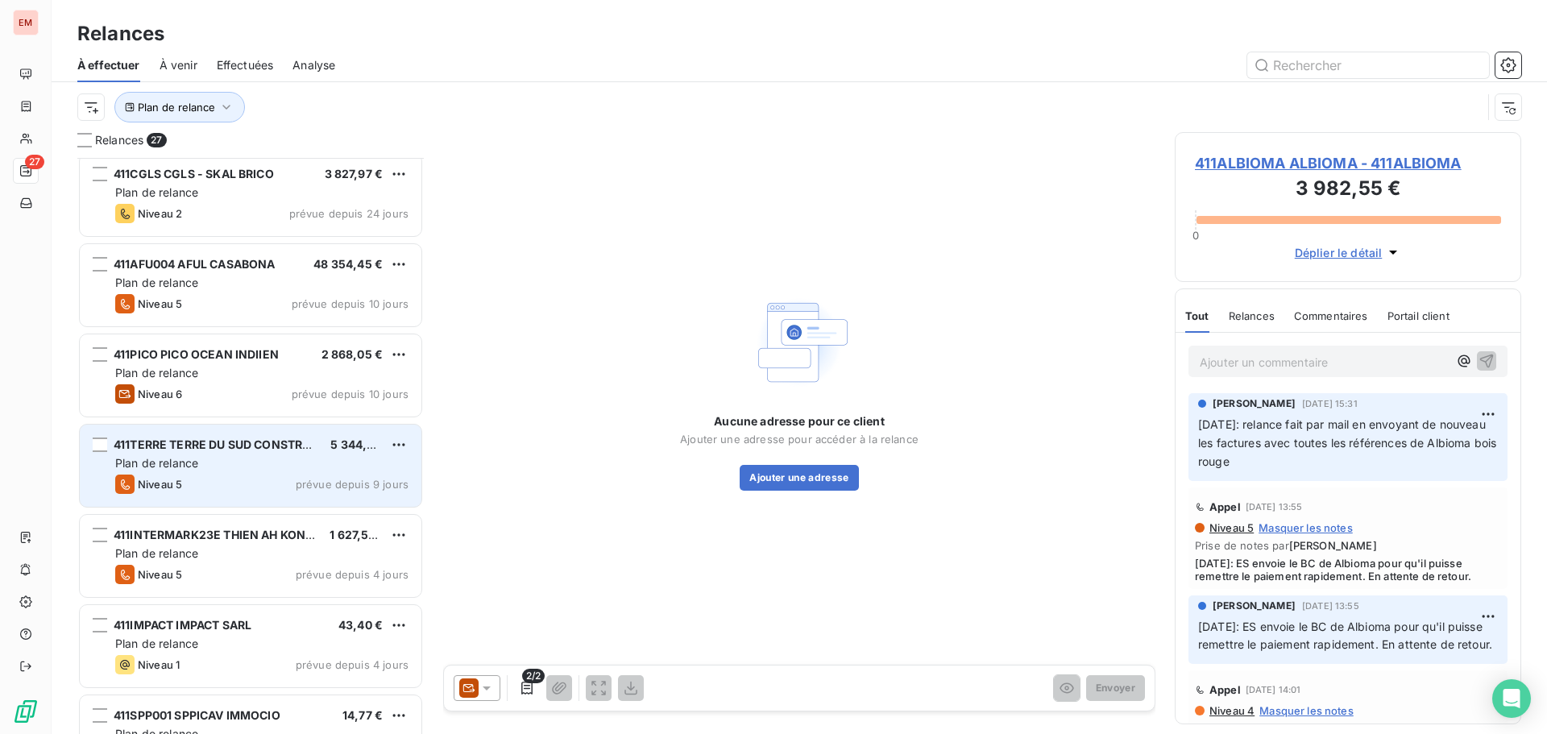
click at [185, 470] on div "Plan de relance" at bounding box center [261, 463] width 293 height 16
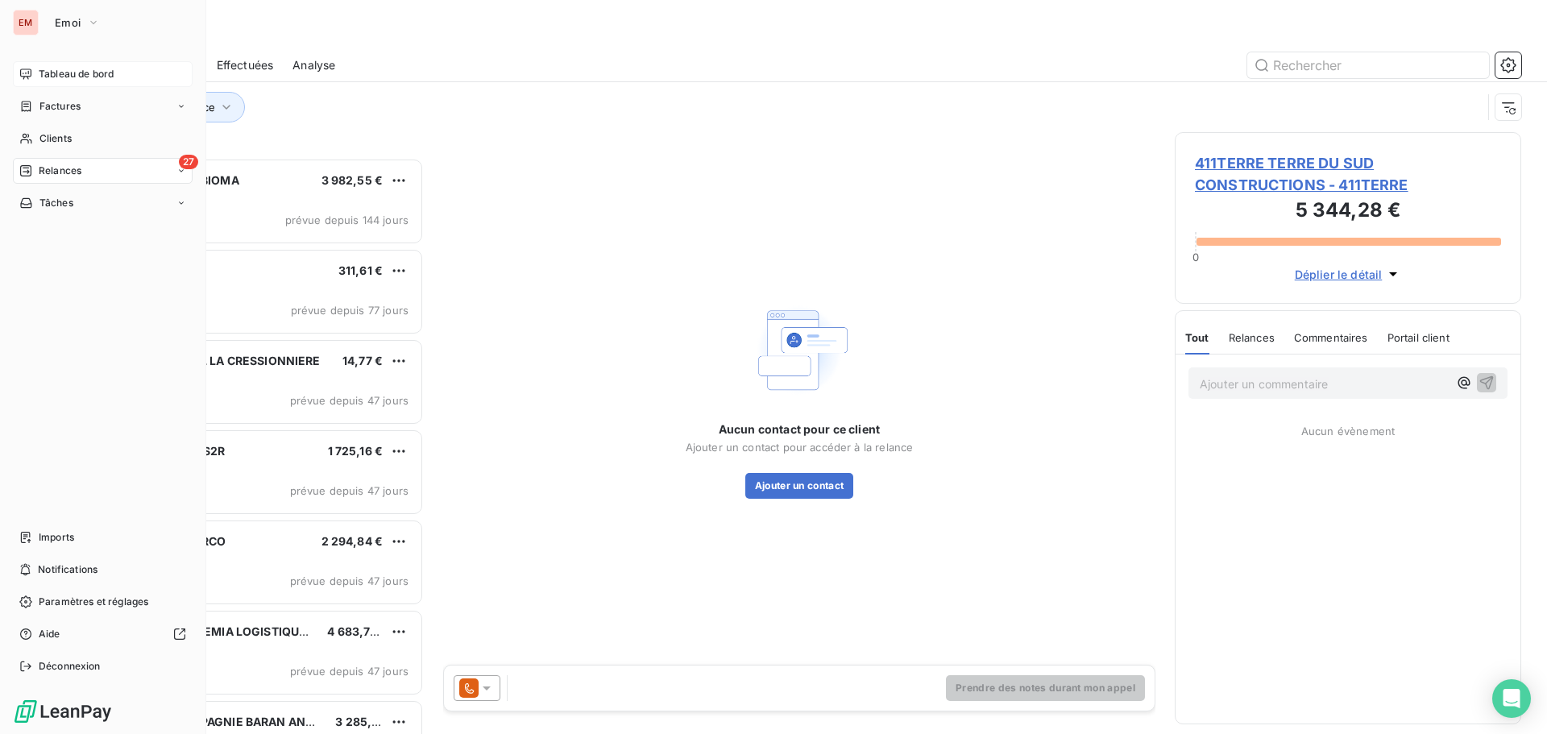
click at [43, 71] on span "Tableau de bord" at bounding box center [76, 74] width 75 height 15
